Goal: Find specific page/section: Find specific page/section

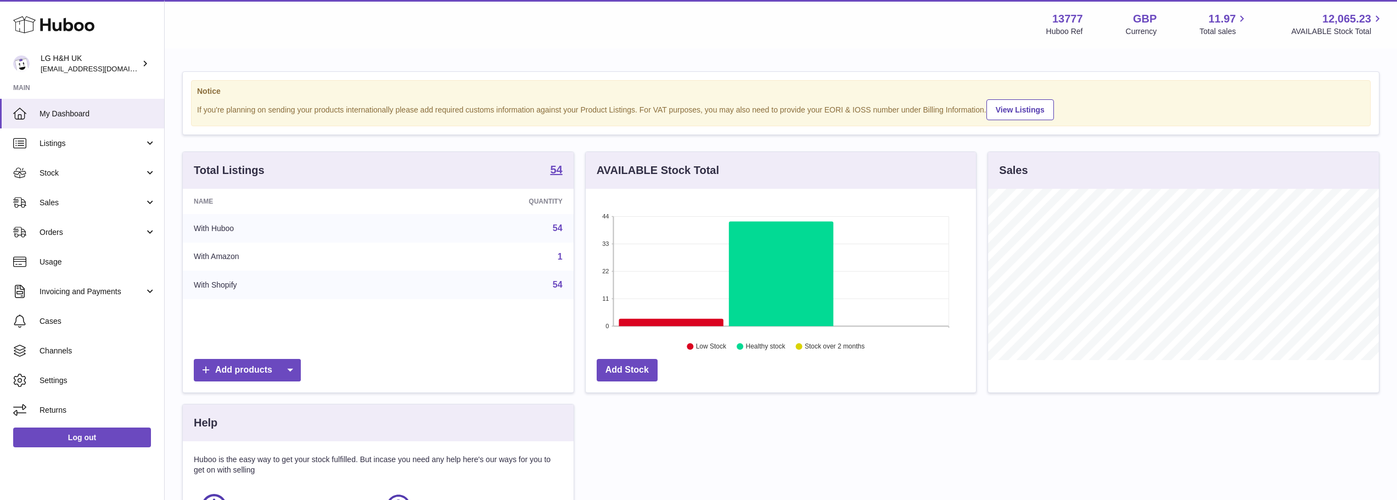
scroll to position [171, 390]
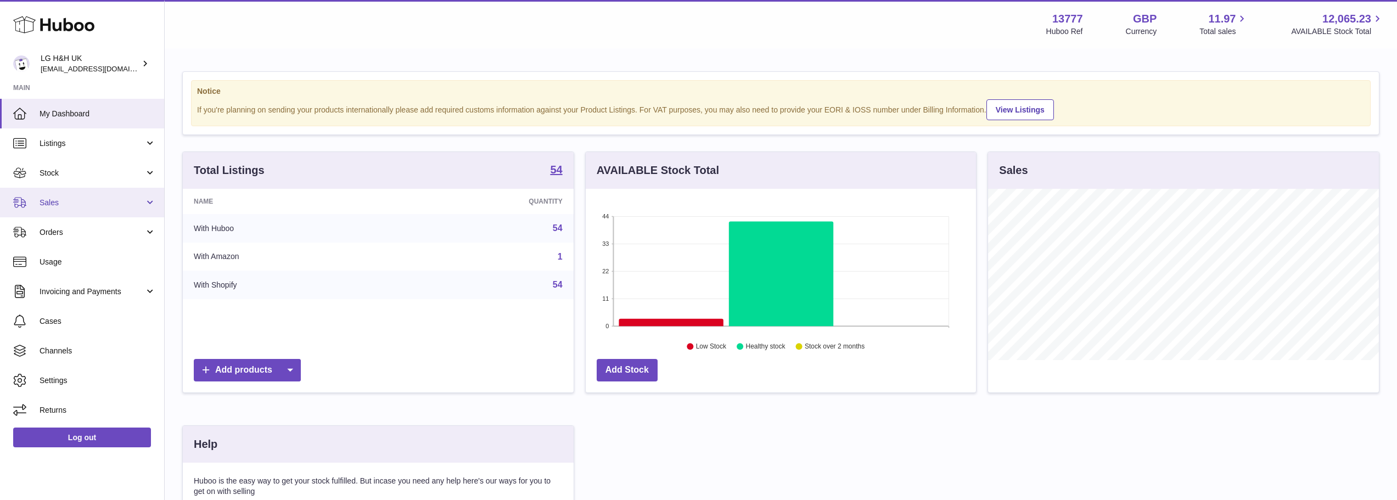
click at [67, 206] on span "Sales" at bounding box center [92, 203] width 105 height 10
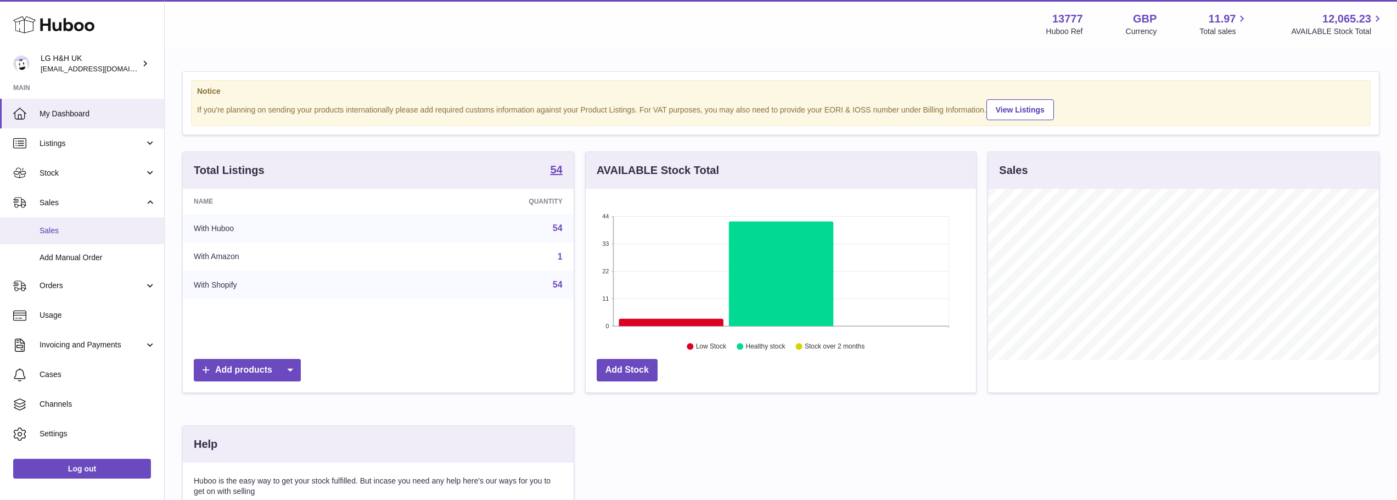
click at [63, 227] on span "Sales" at bounding box center [98, 231] width 116 height 10
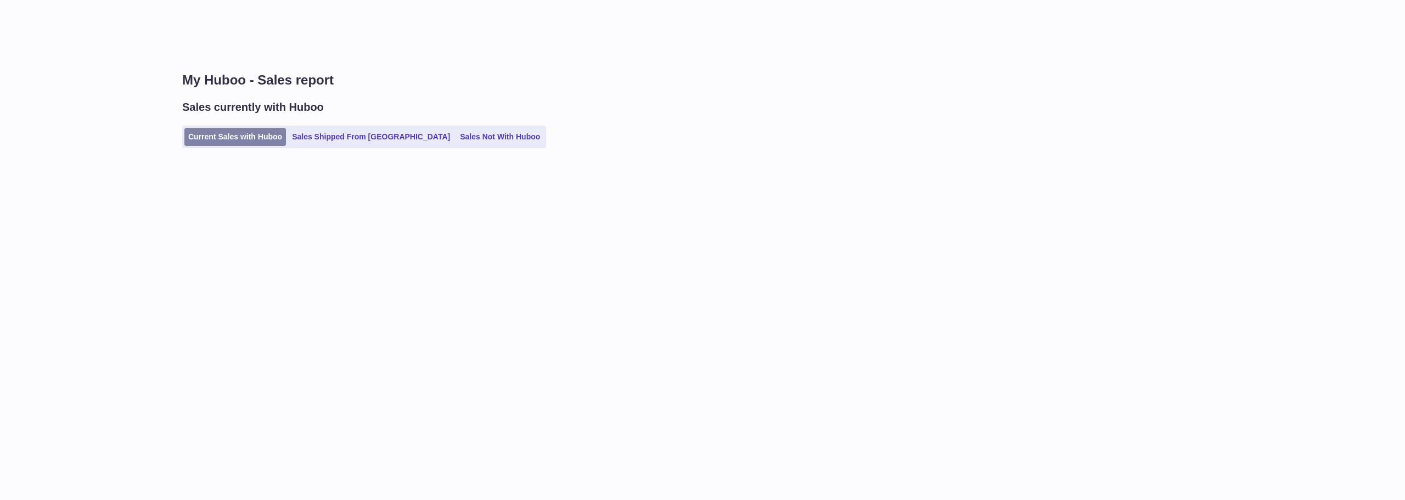
click at [206, 132] on link "Current Sales with Huboo" at bounding box center [235, 137] width 102 height 18
